Goal: Information Seeking & Learning: Check status

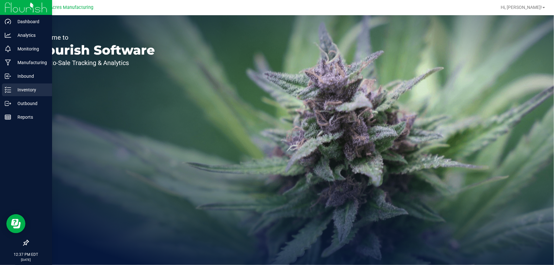
click at [32, 92] on p "Inventory" at bounding box center [30, 90] width 38 height 8
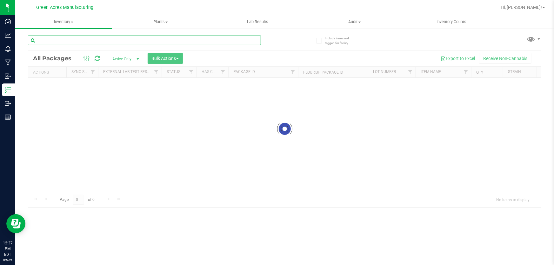
click at [111, 44] on input "text" at bounding box center [144, 41] width 233 height 10
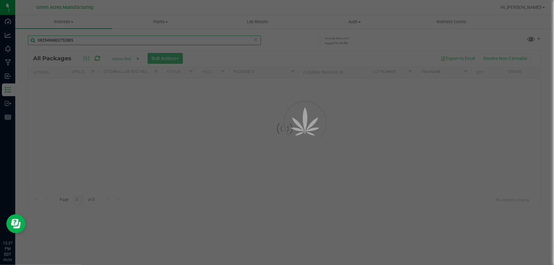
type input "0825496802752885"
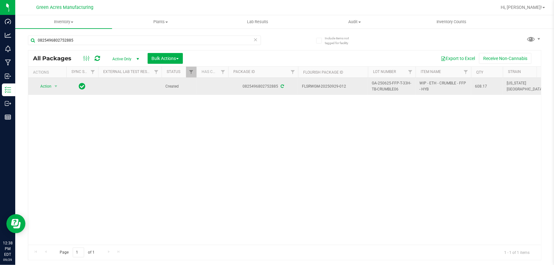
click at [379, 89] on span "GA-250625-FFP-T-33H-TB-CRUMBLE06" at bounding box center [392, 86] width 40 height 12
click at [379, 89] on input "GA-250625-FFP-T-33H-TB-CRUMBLE06" at bounding box center [389, 87] width 45 height 10
